Goal: Check status: Check status

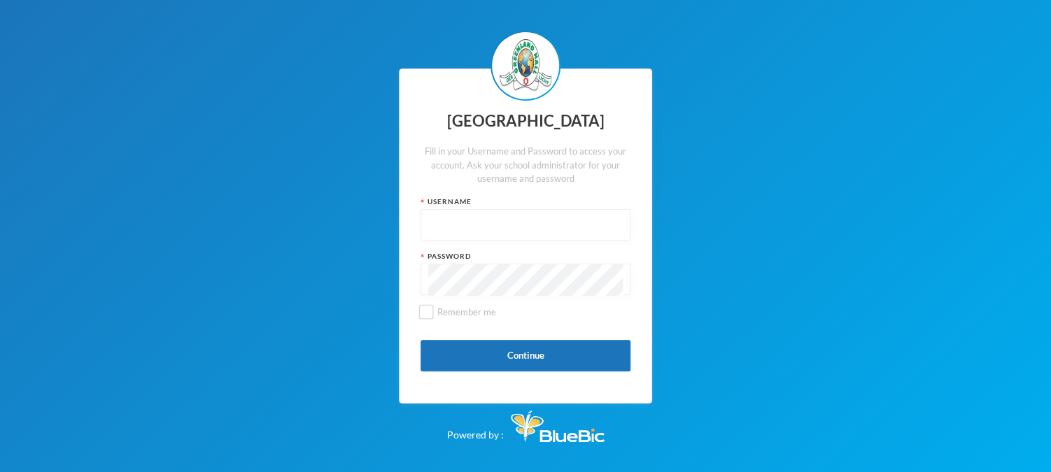
click at [557, 227] on input "text" at bounding box center [525, 225] width 194 height 31
type input "G"
drag, startPoint x: 506, startPoint y: 214, endPoint x: 482, endPoint y: 223, distance: 25.5
drag, startPoint x: 482, startPoint y: 223, endPoint x: 413, endPoint y: 228, distance: 69.4
click at [413, 228] on div "Greenland Hall Fill in your Username and Password to access your account. Ask y…" at bounding box center [525, 237] width 253 height 336
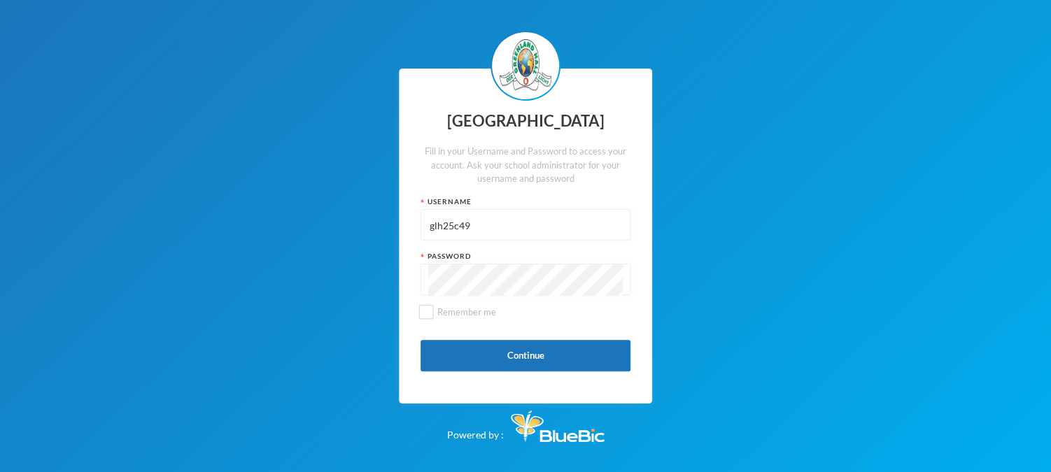
type input "glh25c49"
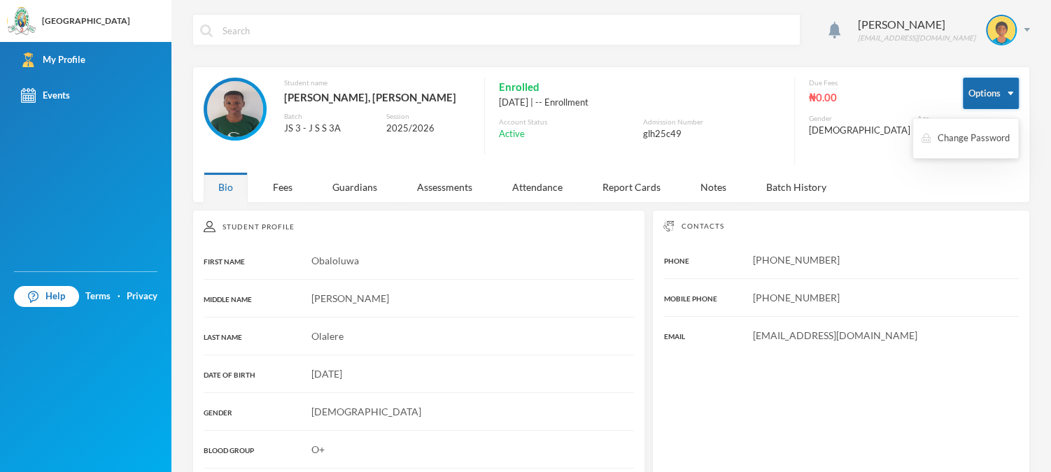
click at [1000, 90] on button "Options" at bounding box center [991, 93] width 56 height 31
click at [974, 147] on button "Change Password" at bounding box center [965, 138] width 91 height 25
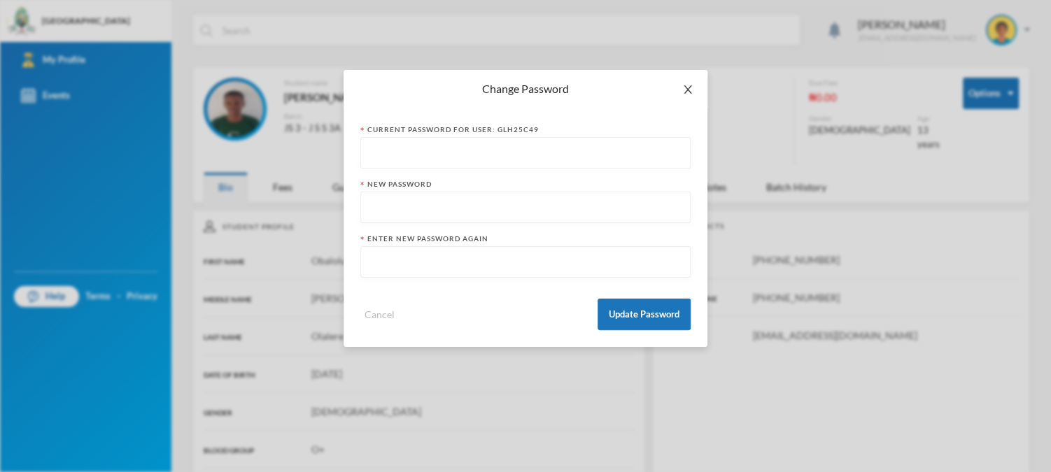
click at [686, 90] on icon "icon: close" at bounding box center [688, 89] width 8 height 8
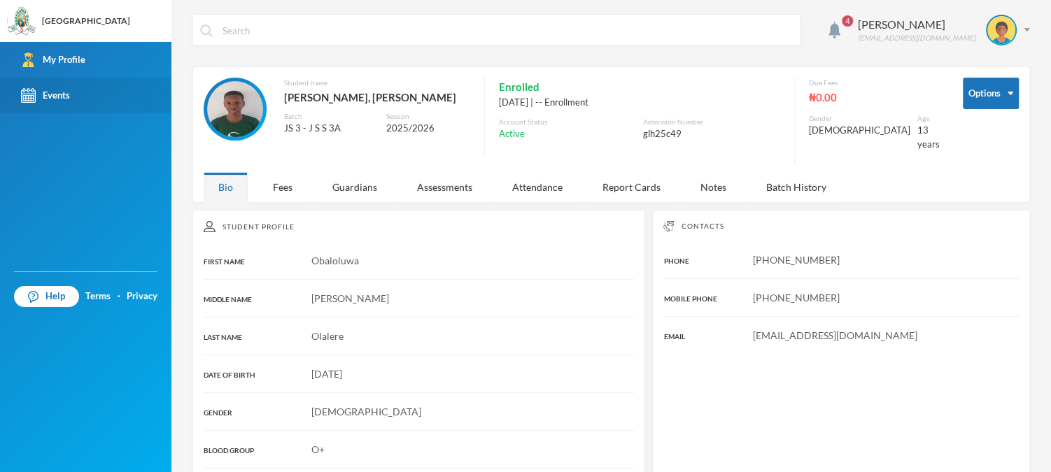
click at [114, 106] on link "Events" at bounding box center [85, 96] width 171 height 36
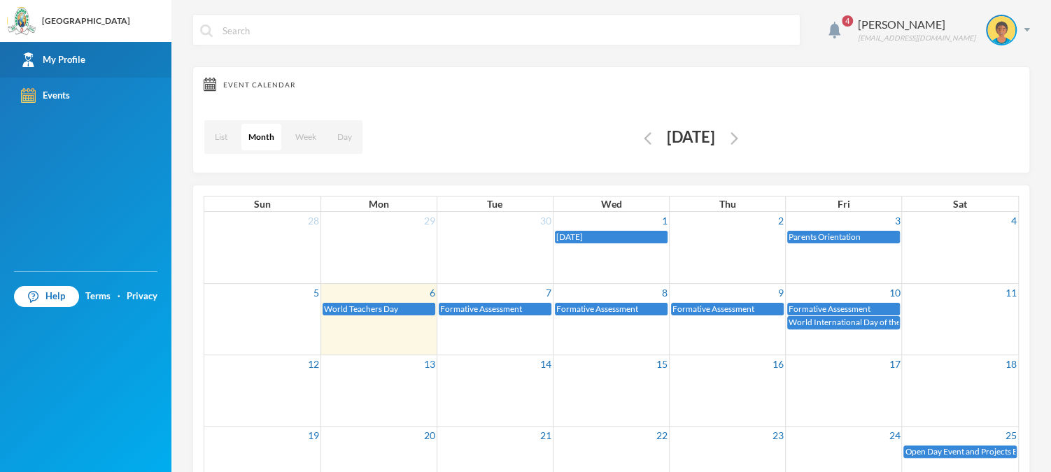
click at [101, 72] on link "My Profile" at bounding box center [85, 60] width 171 height 36
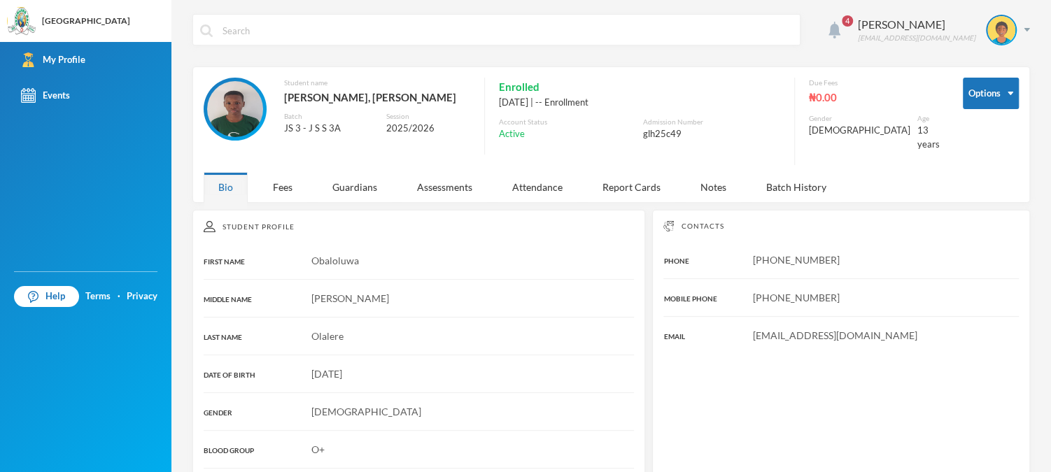
click at [842, 27] on div at bounding box center [834, 29] width 26 height 17
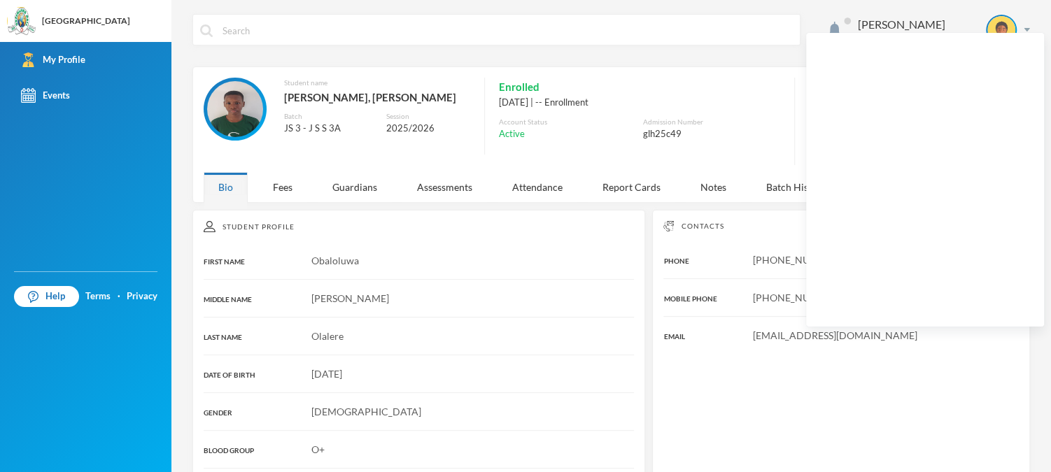
click at [716, 100] on div "[DATE] | -- Enrollment" at bounding box center [639, 103] width 281 height 14
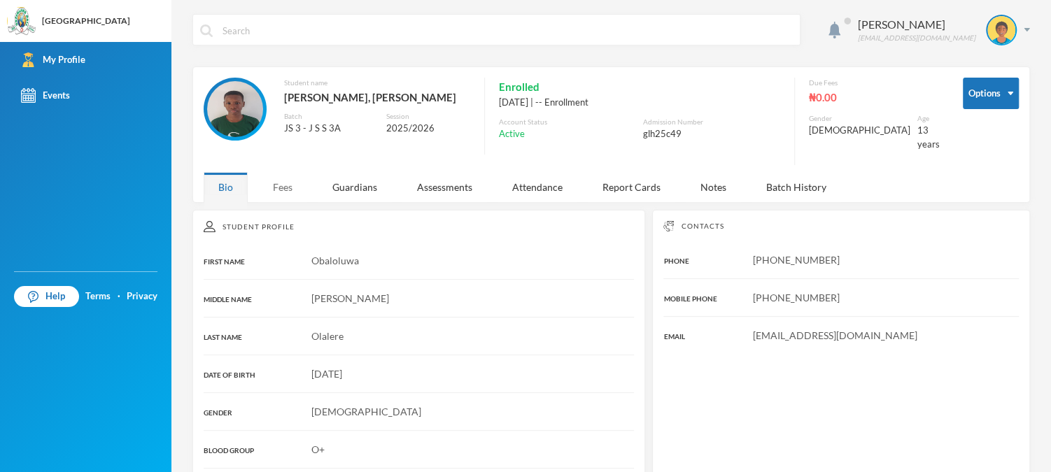
click at [284, 184] on div "Fees" at bounding box center [282, 187] width 49 height 30
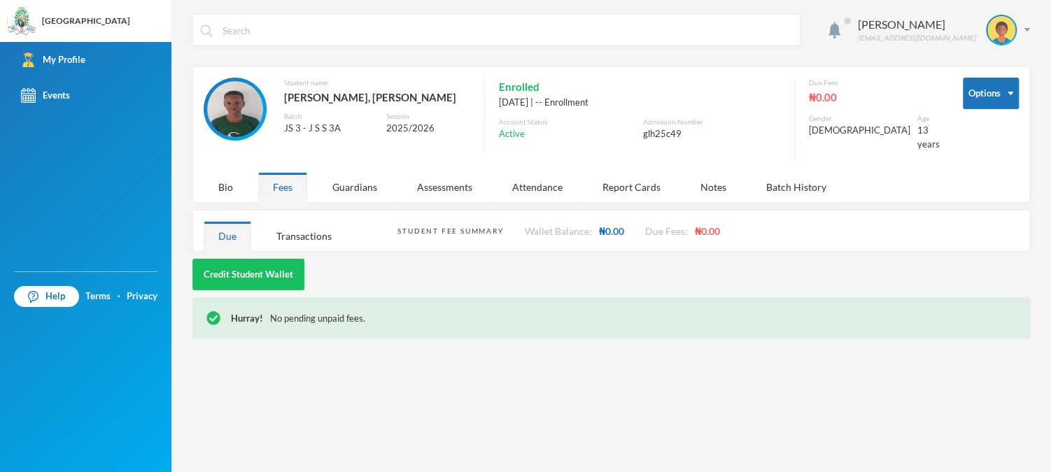
click at [281, 312] on div "Hurray! No pending unpaid fees." at bounding box center [623, 319] width 785 height 14
click at [602, 225] on span "₦0.00" at bounding box center [610, 231] width 25 height 12
click at [299, 230] on div "Transactions" at bounding box center [304, 236] width 85 height 30
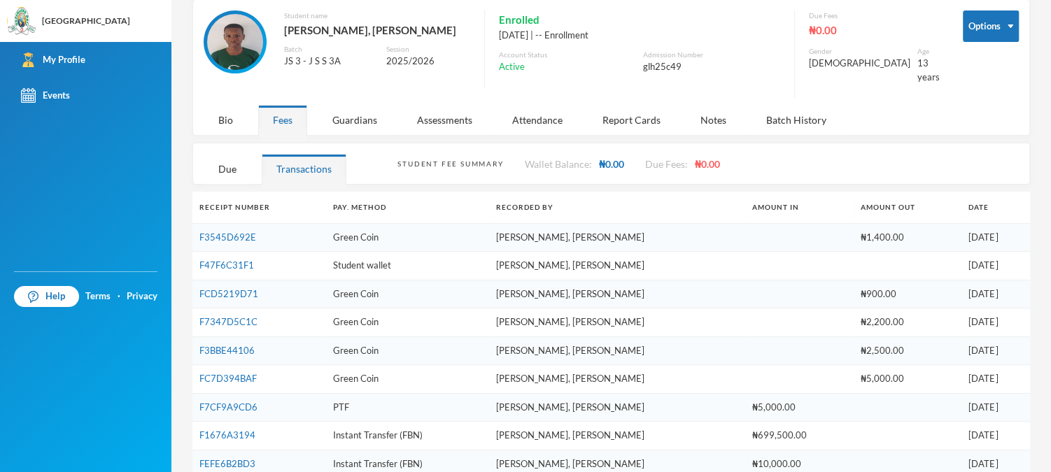
scroll to position [69, 0]
